Goal: Information Seeking & Learning: Learn about a topic

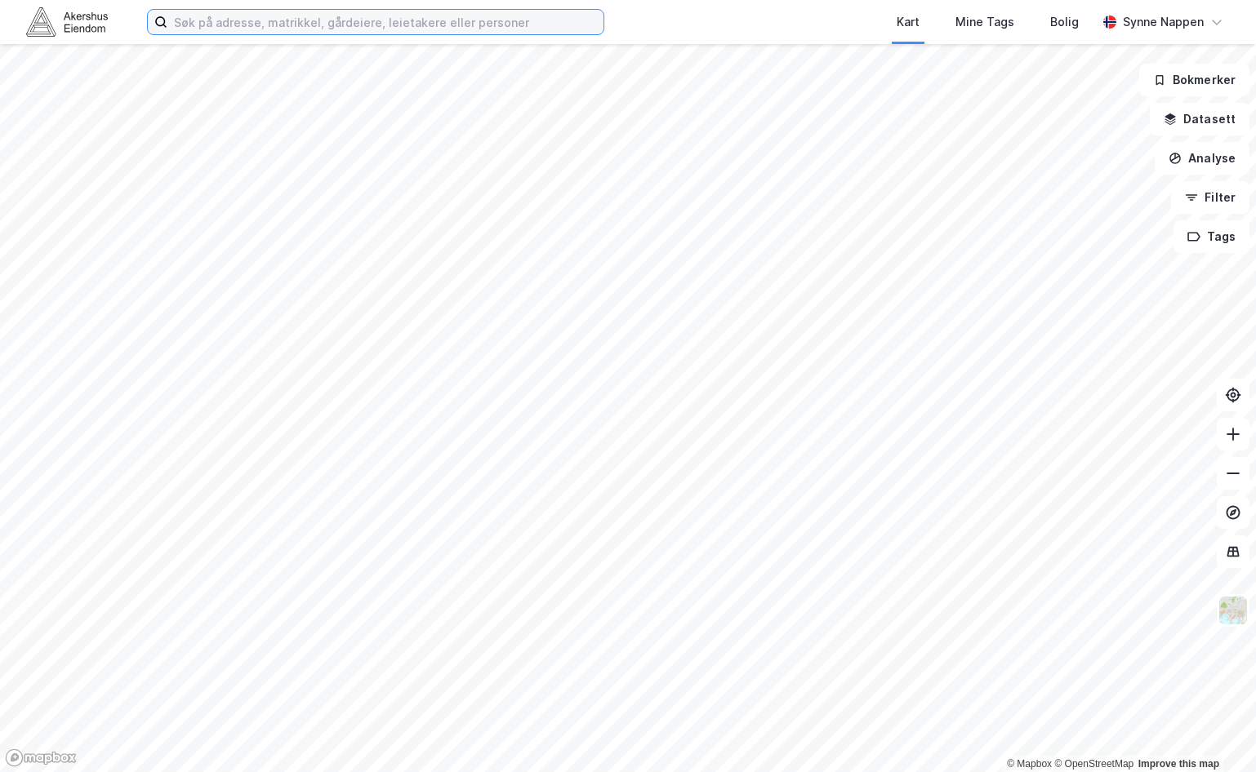
click at [262, 19] on input at bounding box center [385, 22] width 436 height 24
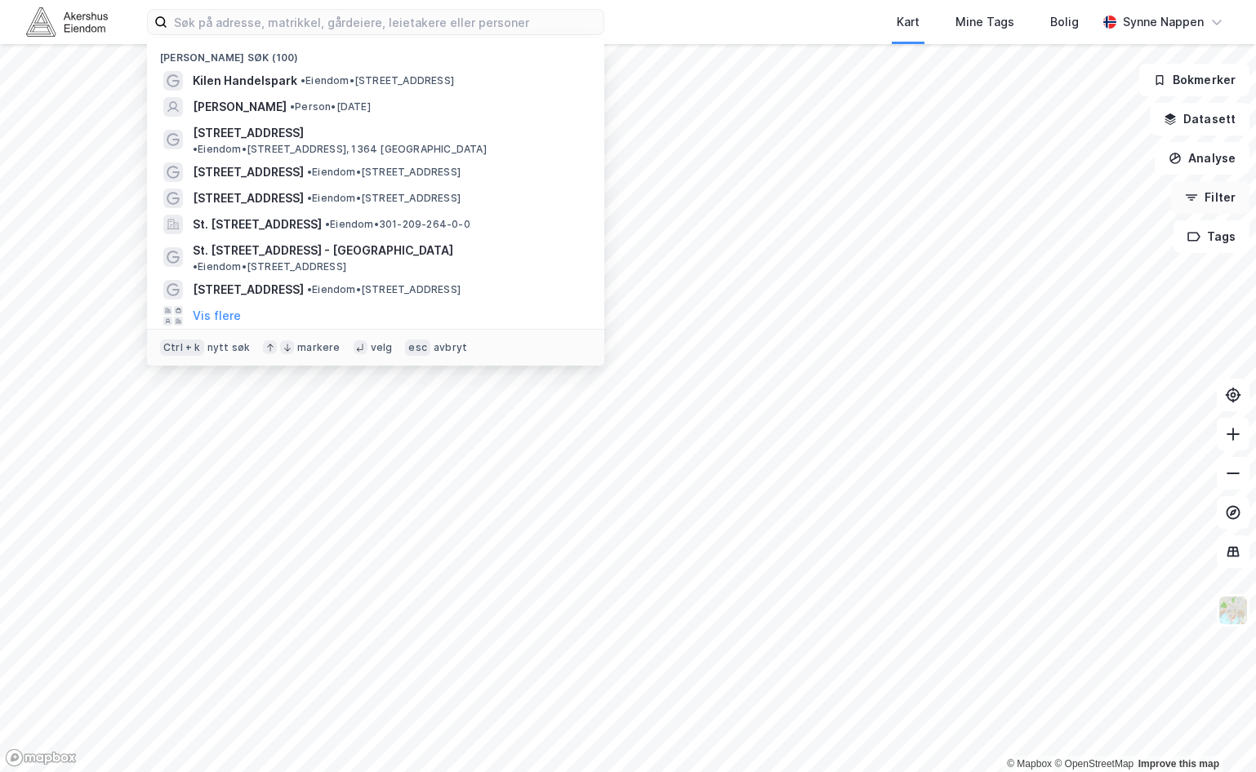
click at [1219, 199] on button "Filter" at bounding box center [1210, 197] width 78 height 33
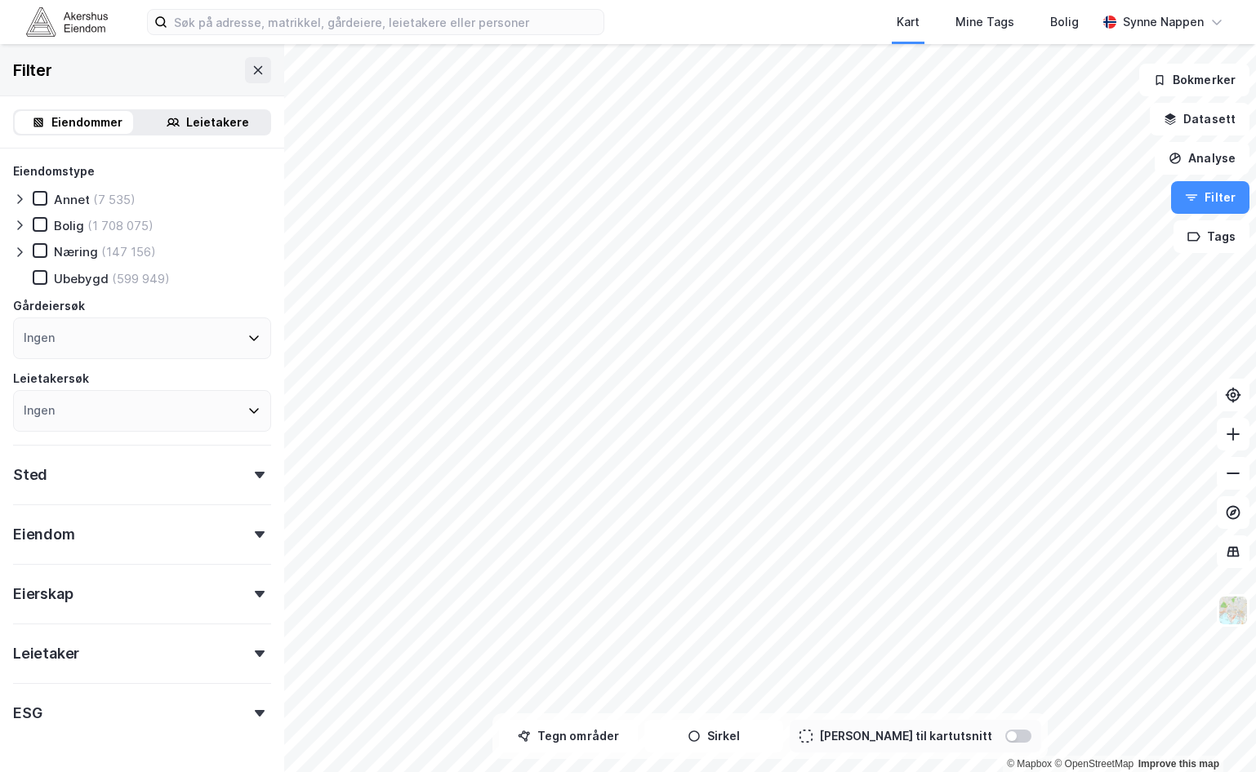
click at [125, 475] on div "Sted" at bounding box center [142, 468] width 258 height 47
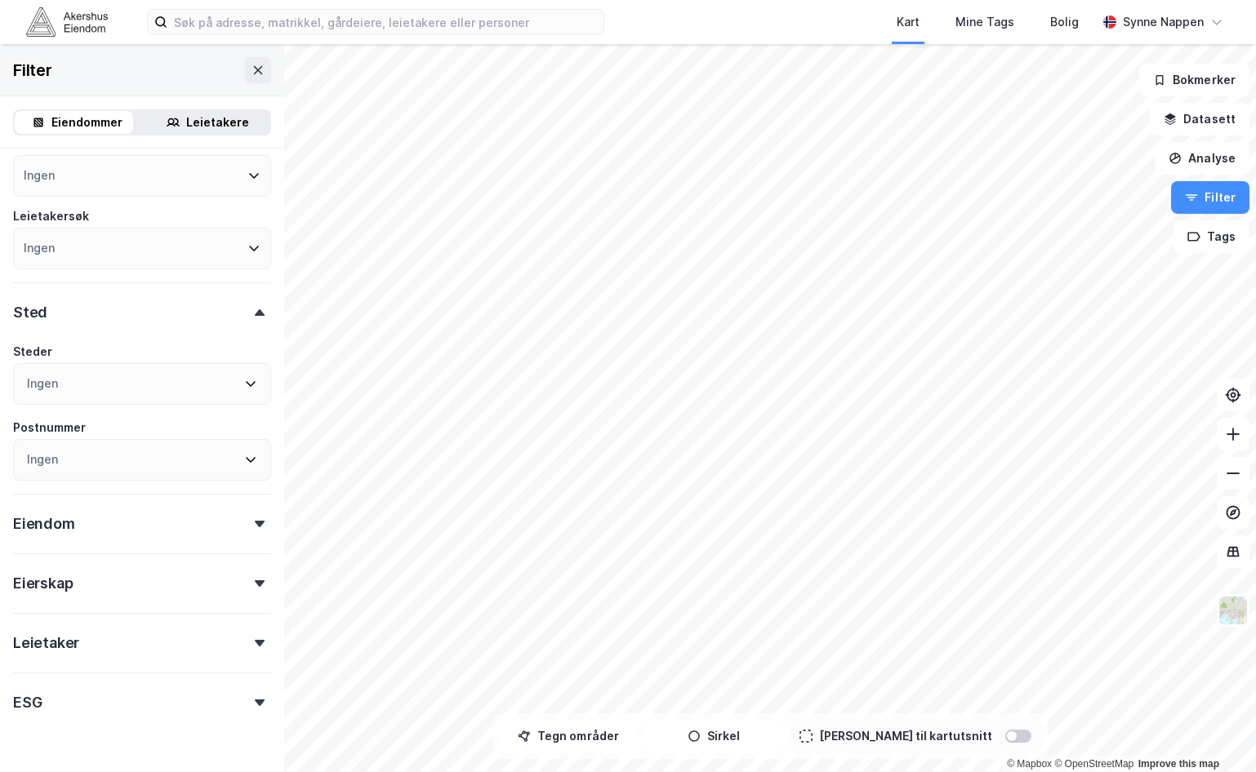
scroll to position [163, 0]
click at [97, 367] on div "Ingen" at bounding box center [142, 384] width 258 height 42
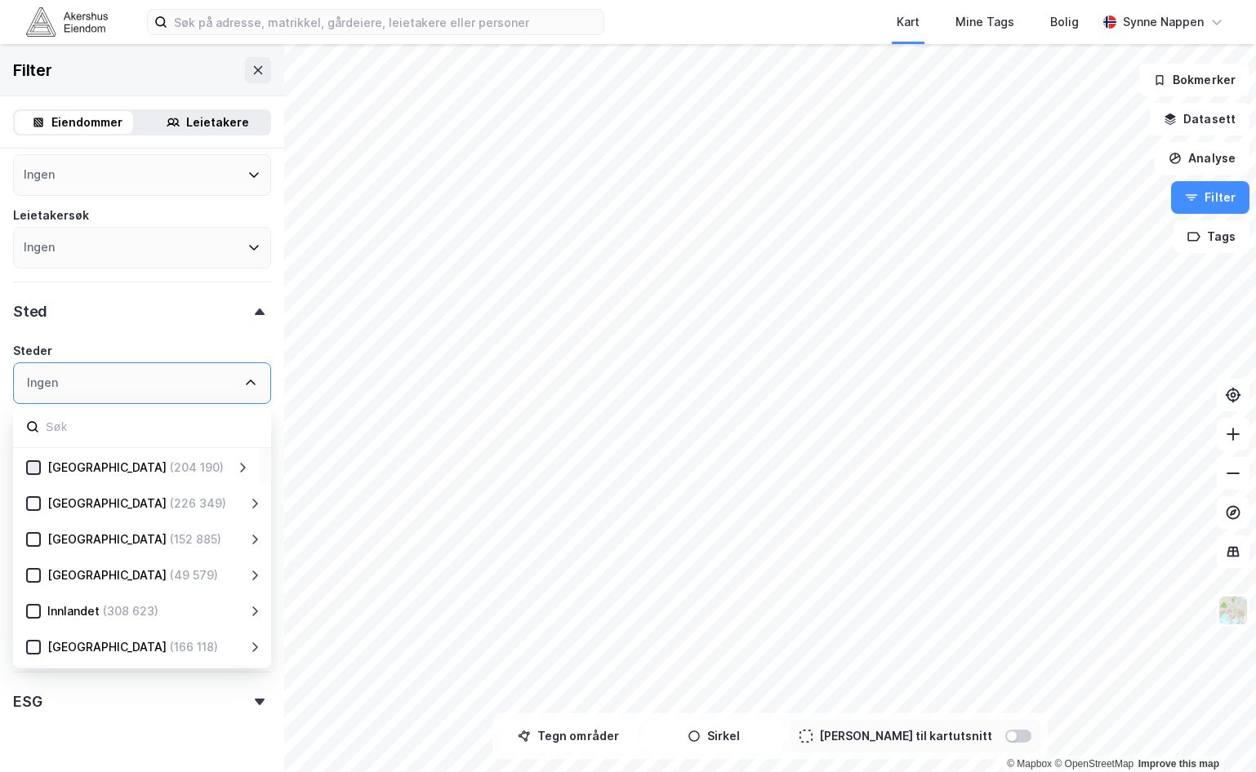
click at [34, 466] on icon at bounding box center [33, 467] width 11 height 11
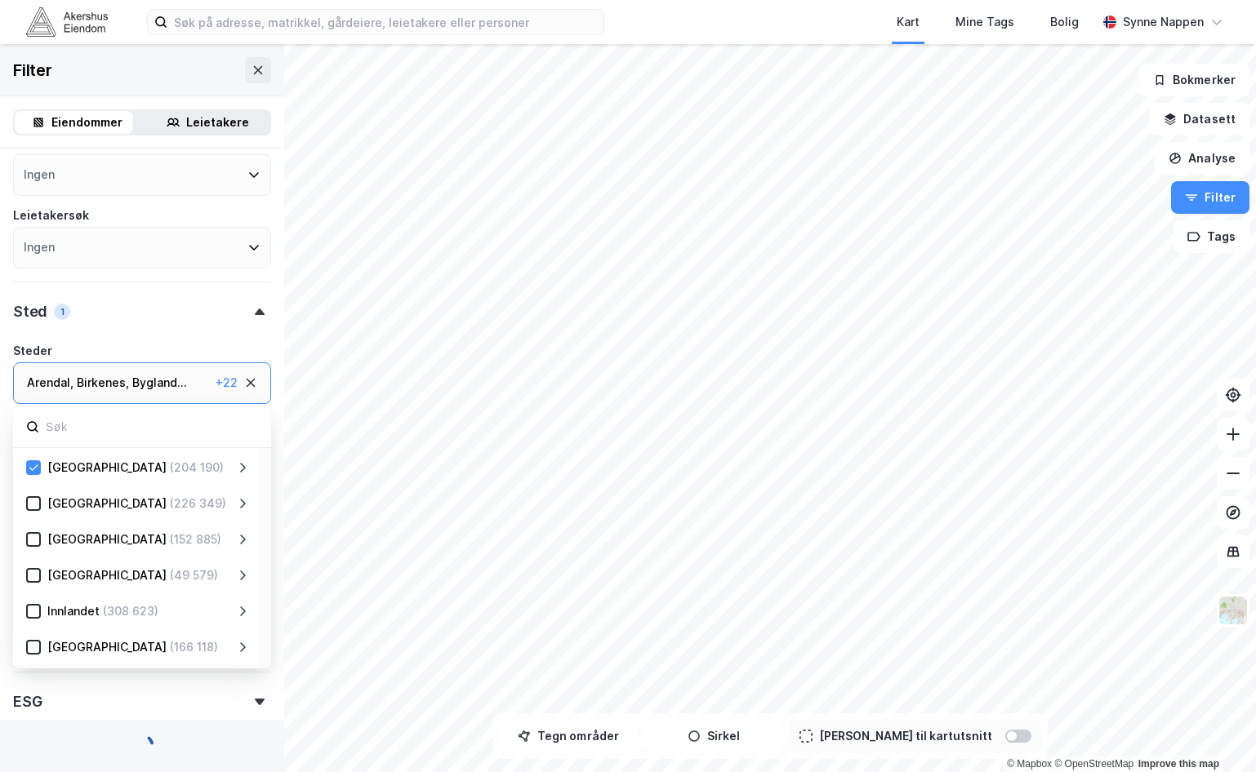
click at [44, 498] on div "[GEOGRAPHIC_DATA] (226 349)" at bounding box center [138, 504] width 195 height 20
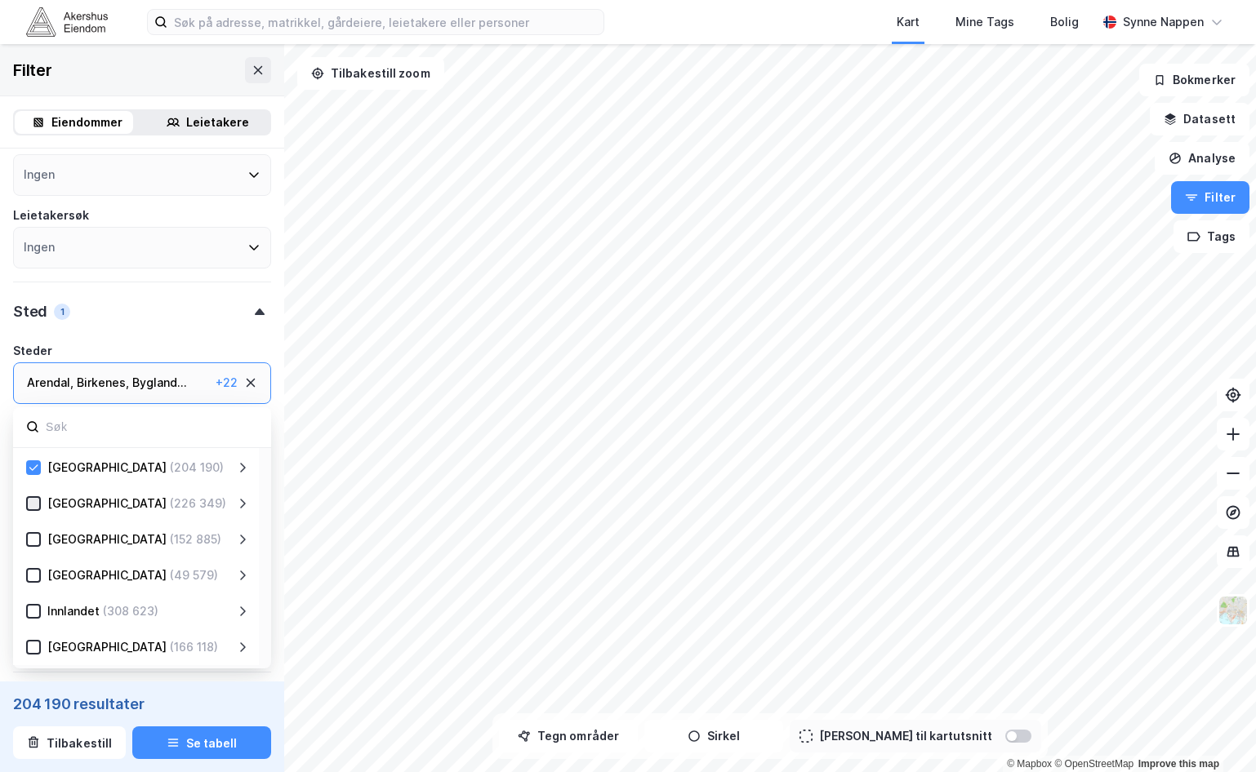
click at [33, 503] on icon at bounding box center [33, 503] width 11 height 11
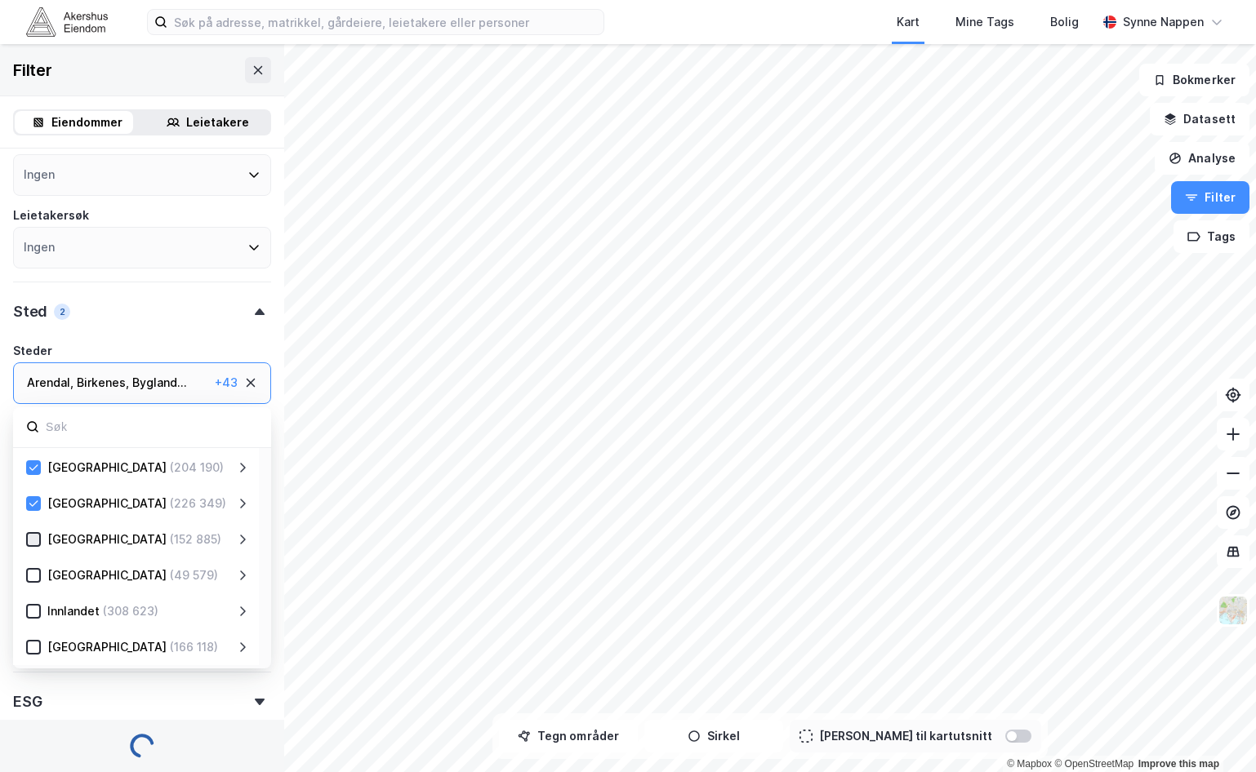
click at [33, 542] on icon at bounding box center [33, 539] width 11 height 11
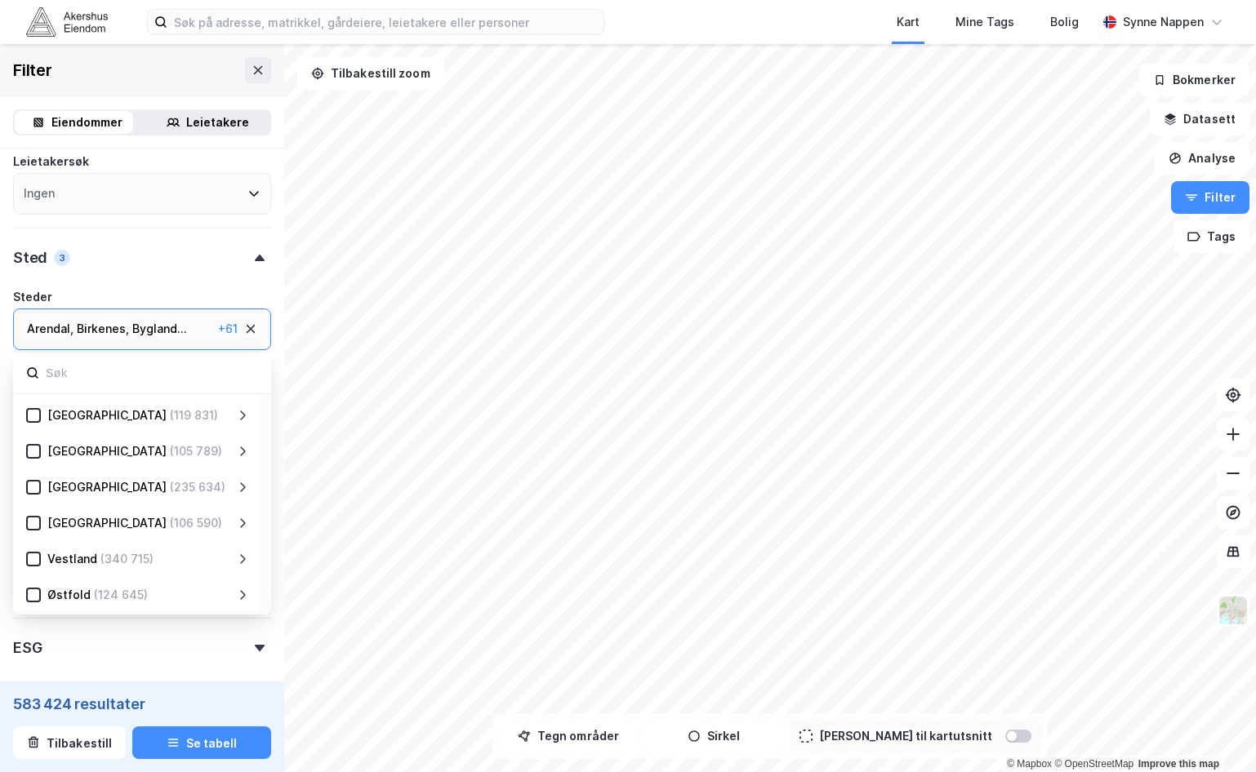
scroll to position [245, 0]
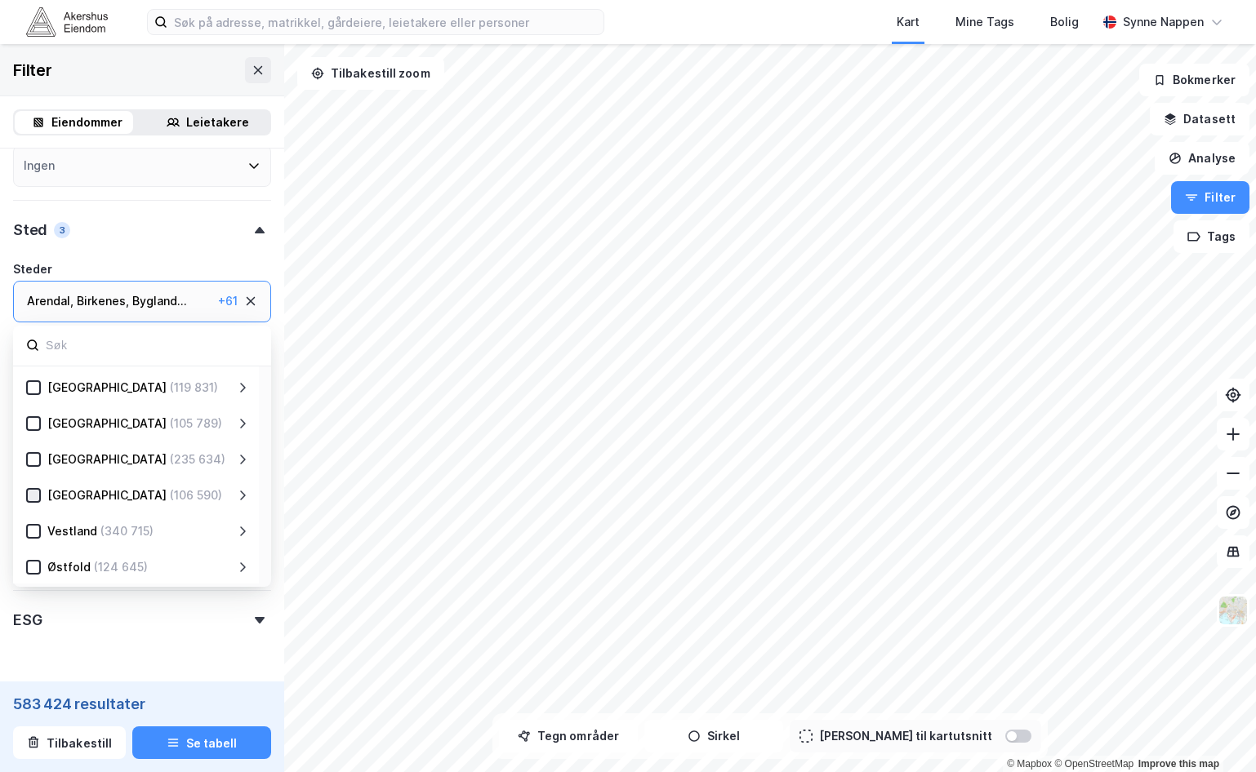
click at [31, 496] on icon at bounding box center [33, 495] width 11 height 11
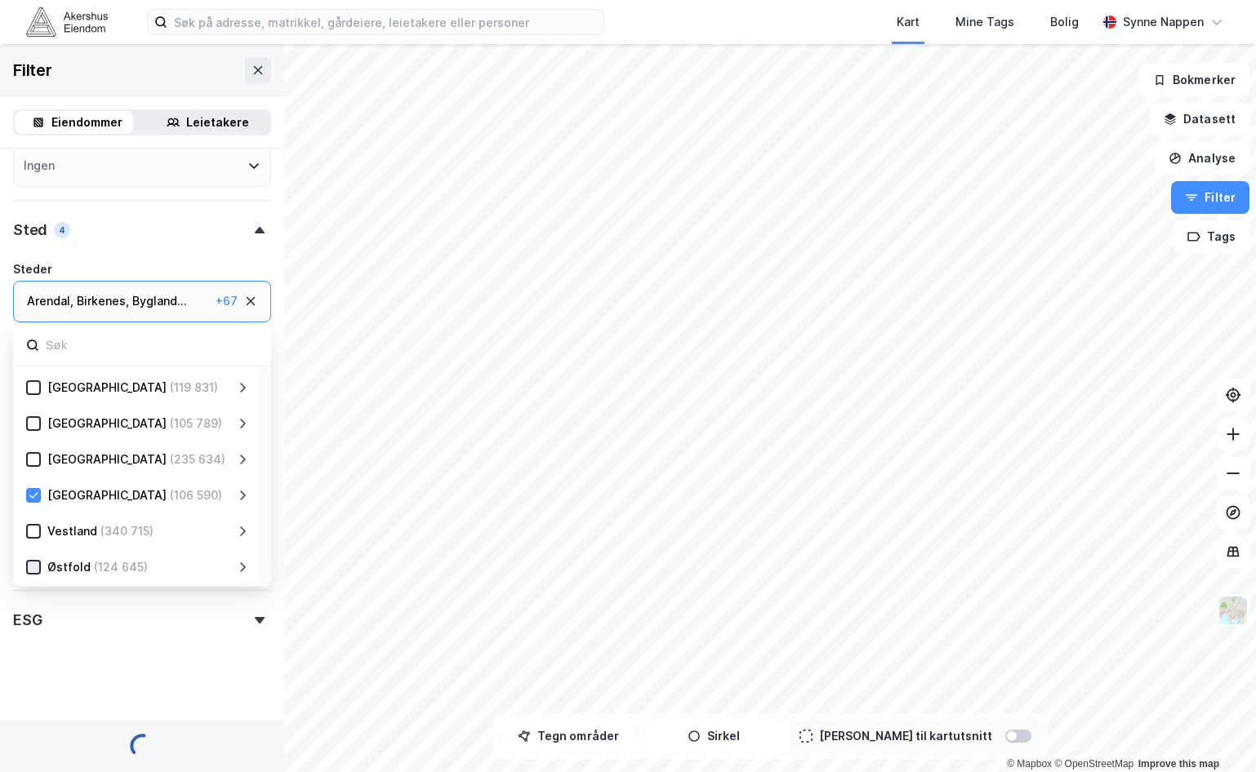
click at [38, 568] on icon at bounding box center [33, 567] width 11 height 11
click at [33, 389] on icon at bounding box center [33, 387] width 11 height 11
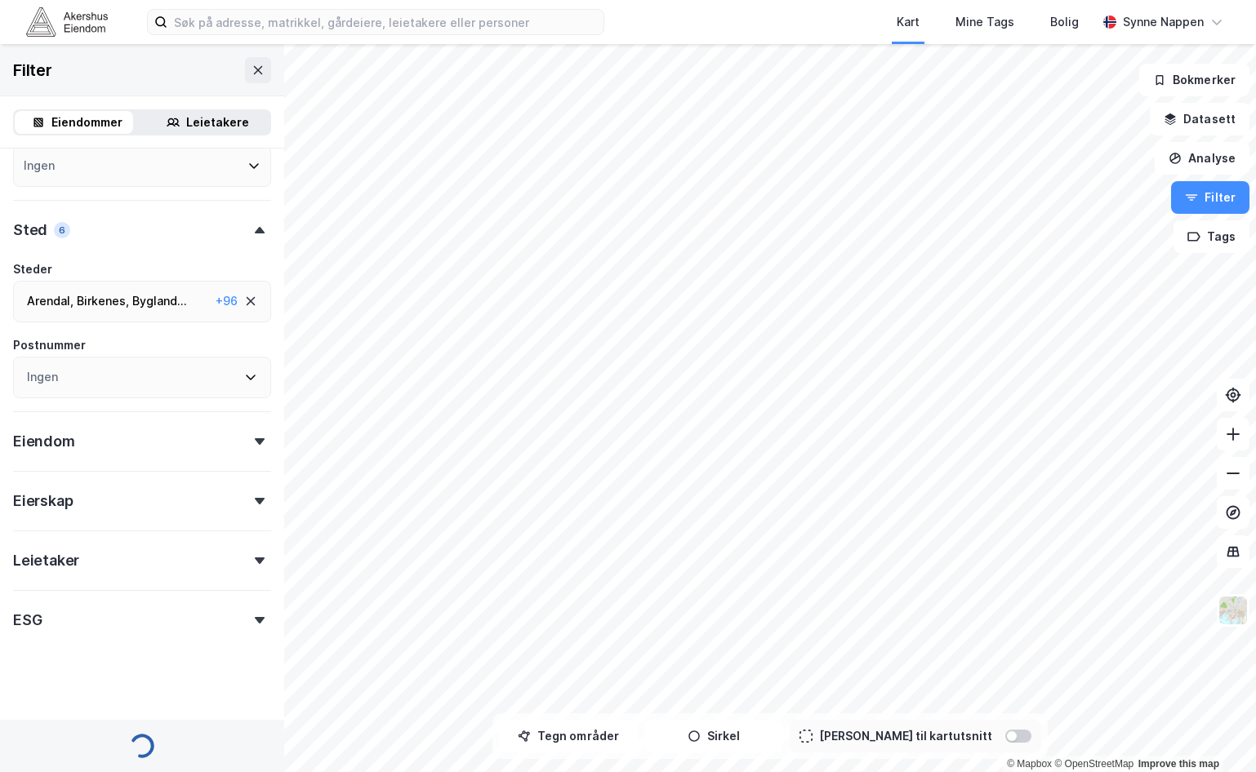
click at [196, 239] on div "Sted 6" at bounding box center [142, 223] width 258 height 47
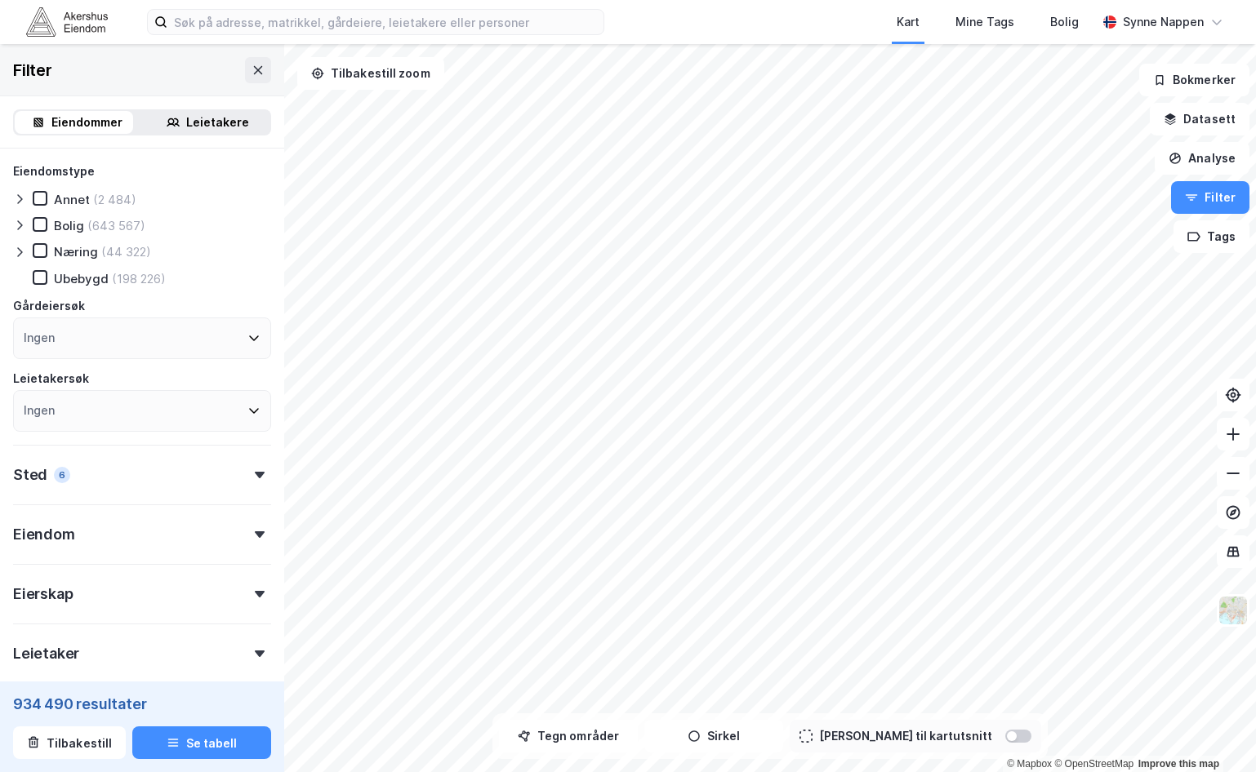
click at [24, 253] on icon at bounding box center [19, 252] width 13 height 13
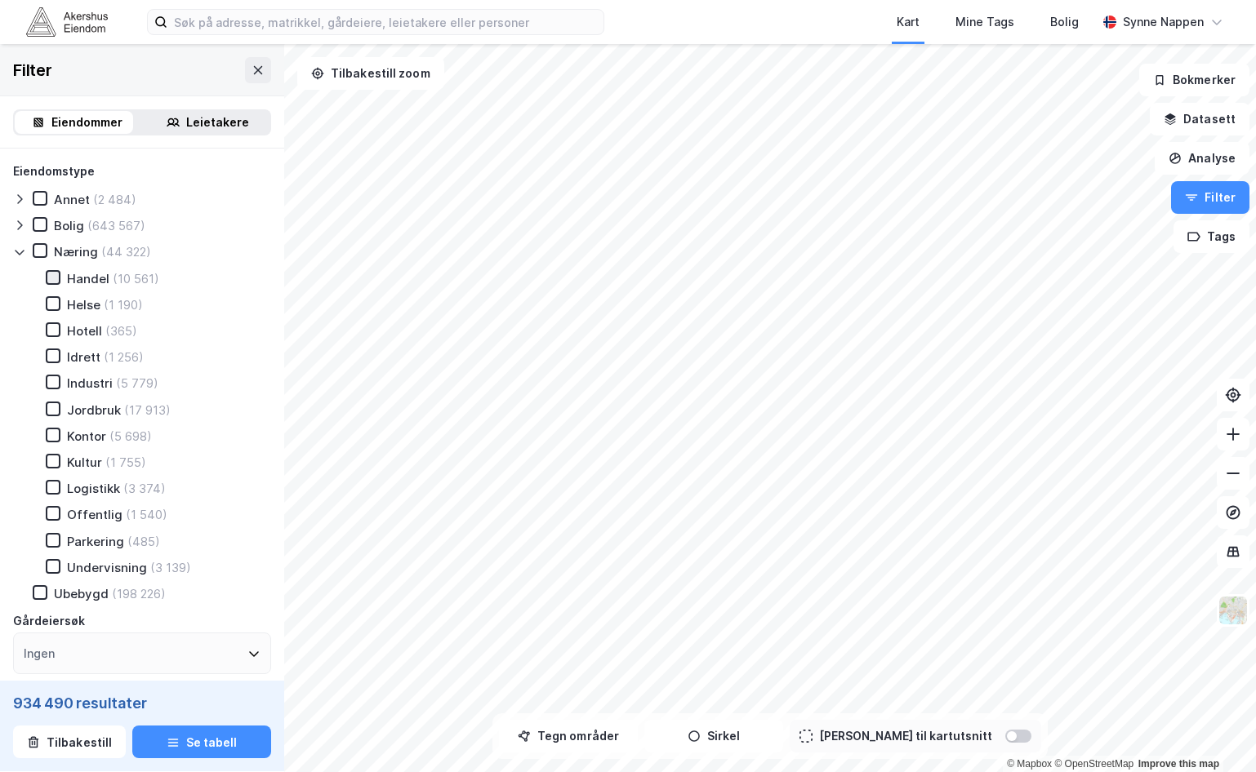
click at [52, 277] on icon at bounding box center [52, 277] width 11 height 11
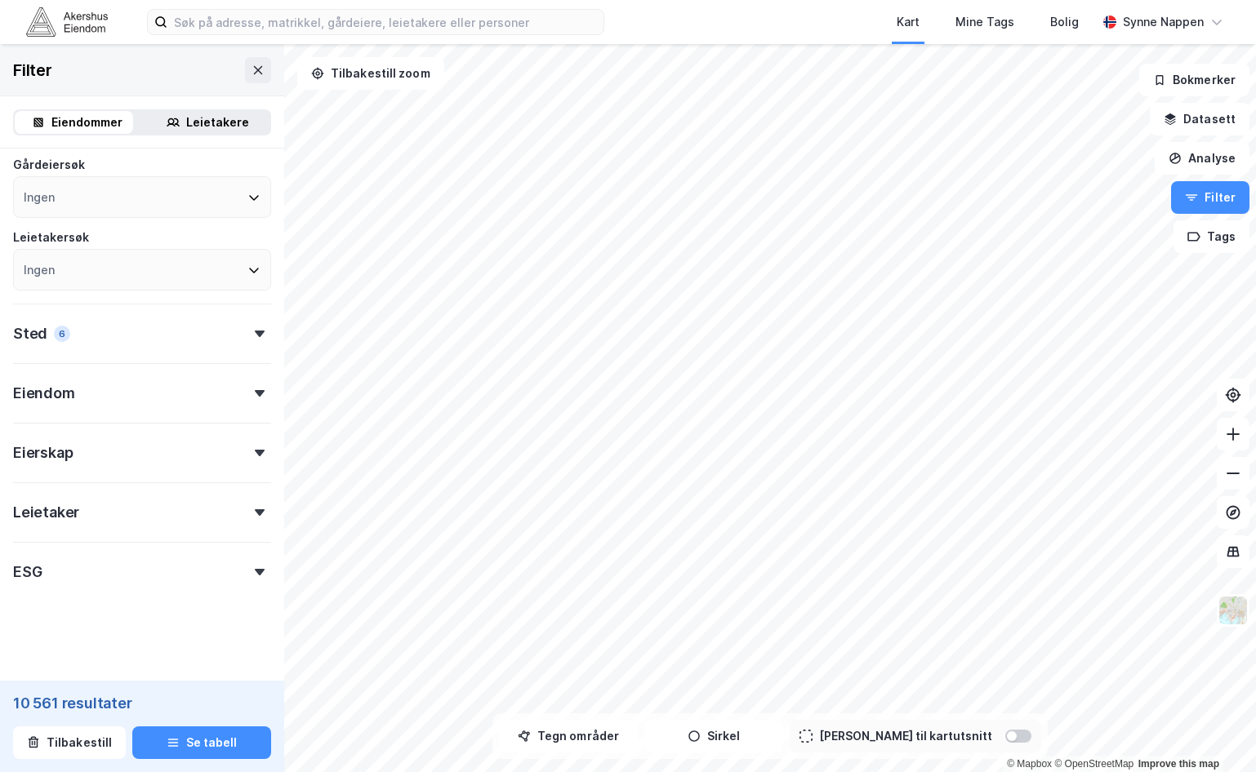
scroll to position [459, 0]
click at [175, 740] on button "Se tabell" at bounding box center [201, 743] width 139 height 33
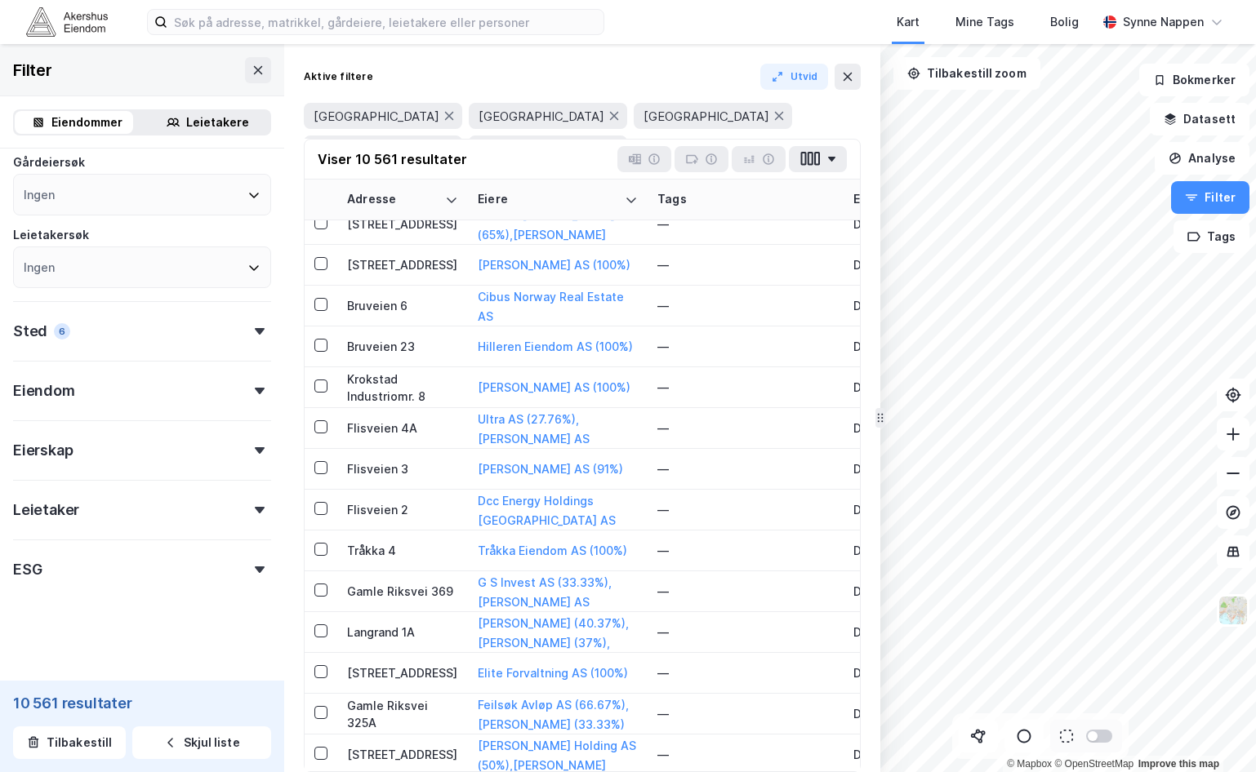
scroll to position [16813, 0]
